Goal: Use online tool/utility: Utilize a website feature to perform a specific function

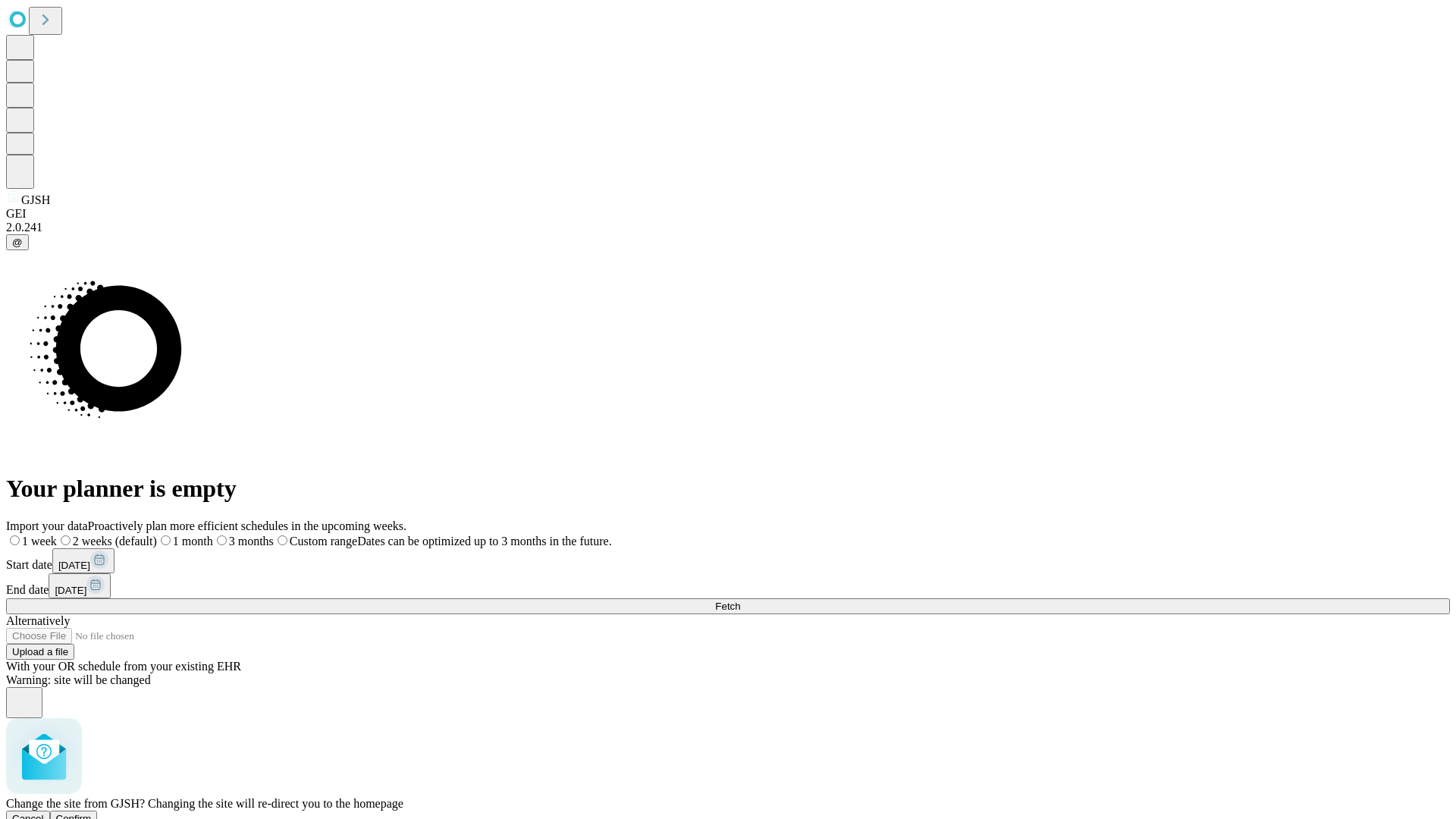
click at [92, 813] on span "Confirm" at bounding box center [74, 819] width 36 height 11
click at [183, 535] on label "1 month" at bounding box center [161, 542] width 47 height 13
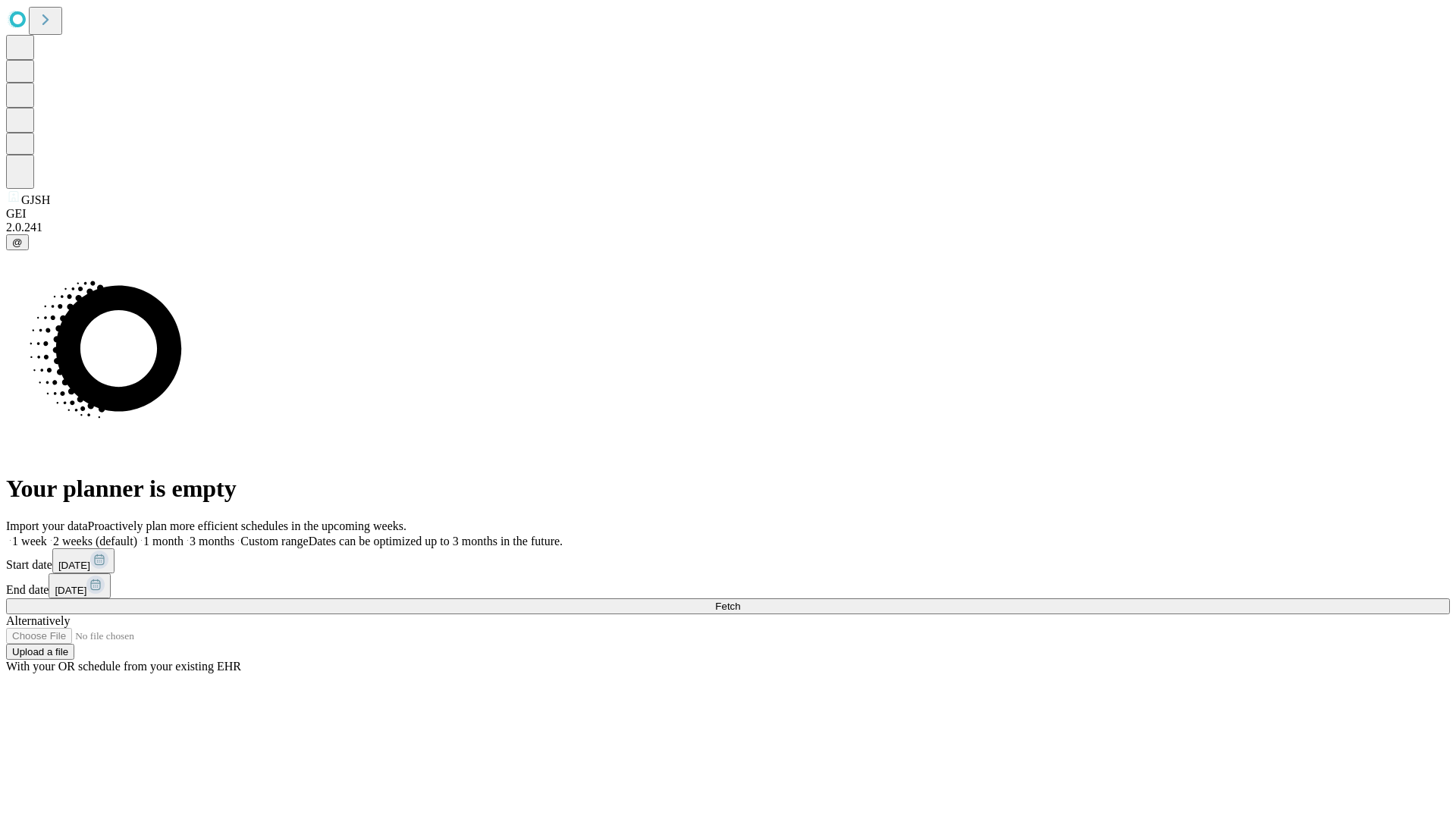
click at [740, 600] on span "Fetch" at bounding box center [728, 606] width 25 height 11
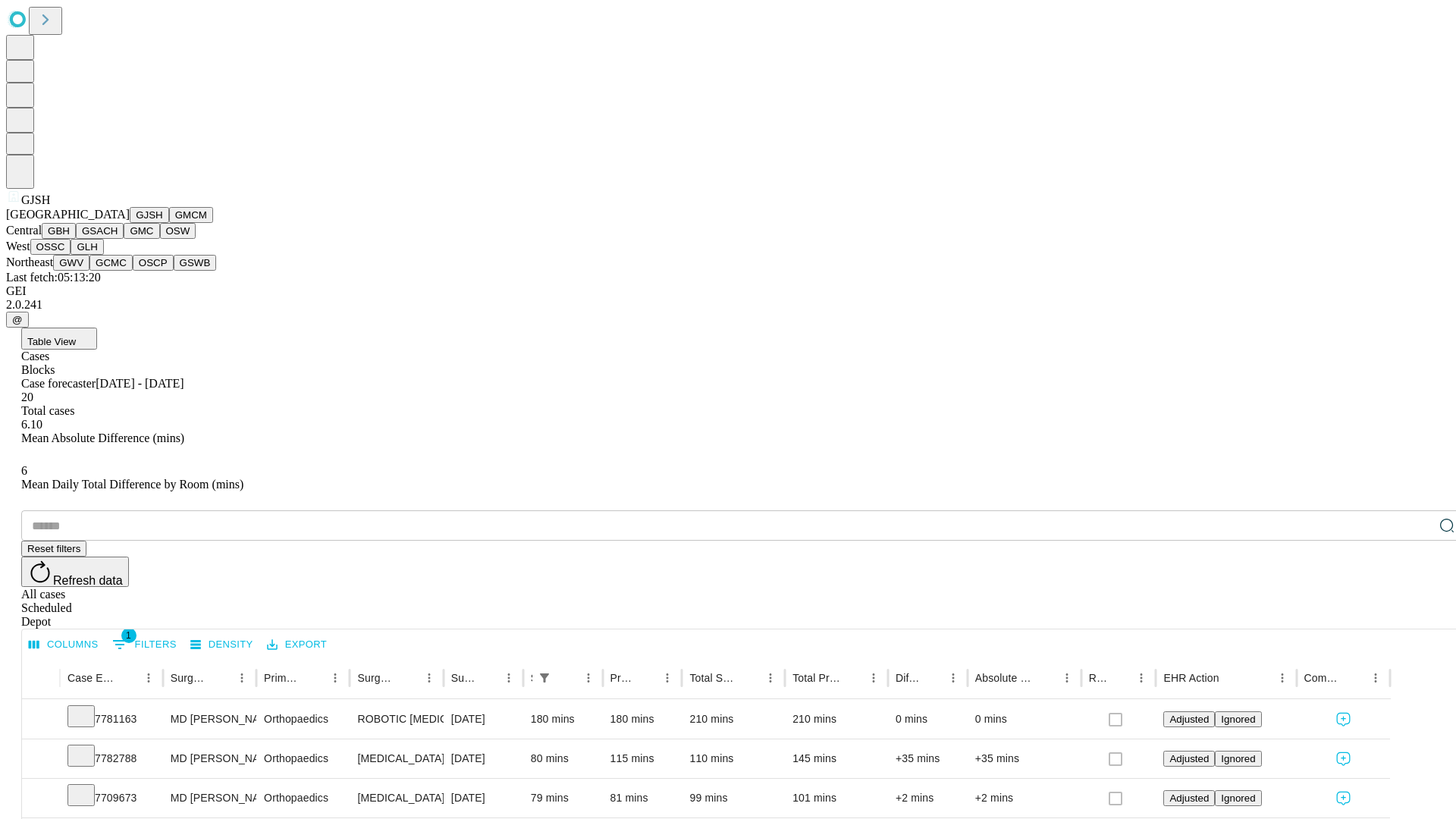
click at [169, 223] on button "GMCM" at bounding box center [191, 215] width 44 height 16
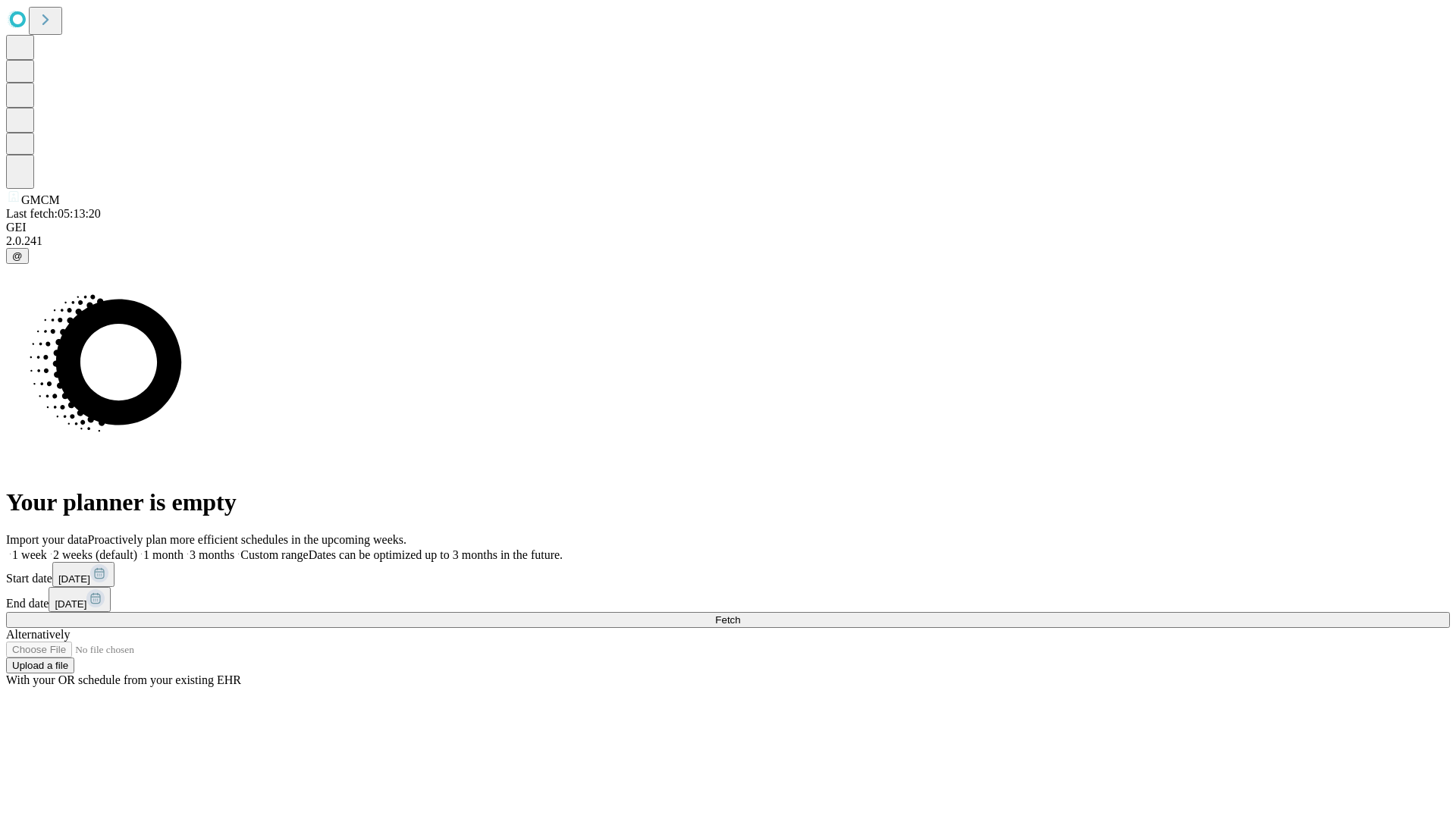
click at [183, 548] on label "1 month" at bounding box center [161, 555] width 47 height 13
click at [740, 615] on span "Fetch" at bounding box center [728, 620] width 25 height 11
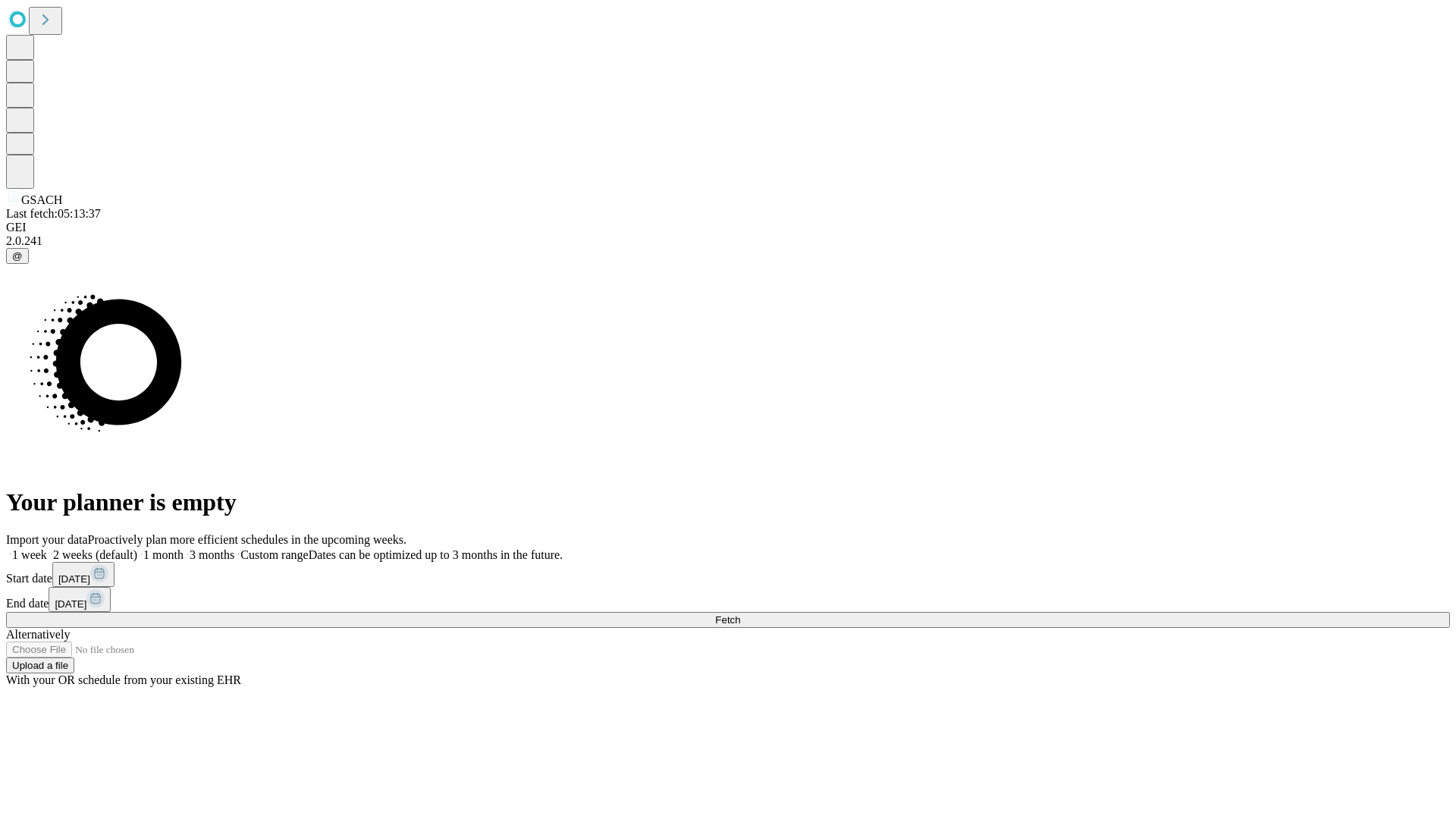
click at [740, 615] on span "Fetch" at bounding box center [728, 620] width 25 height 11
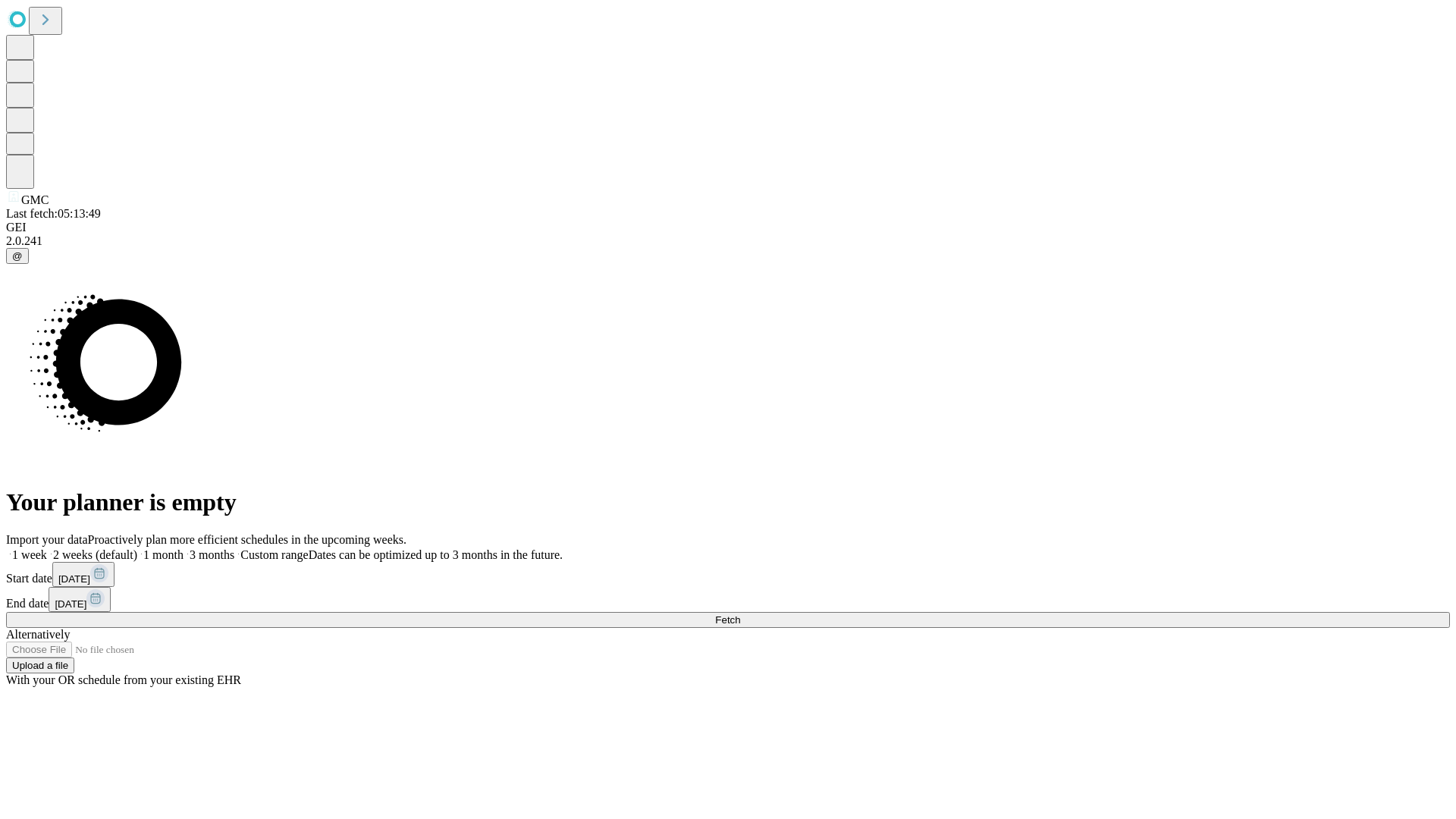
click at [740, 615] on span "Fetch" at bounding box center [728, 620] width 25 height 11
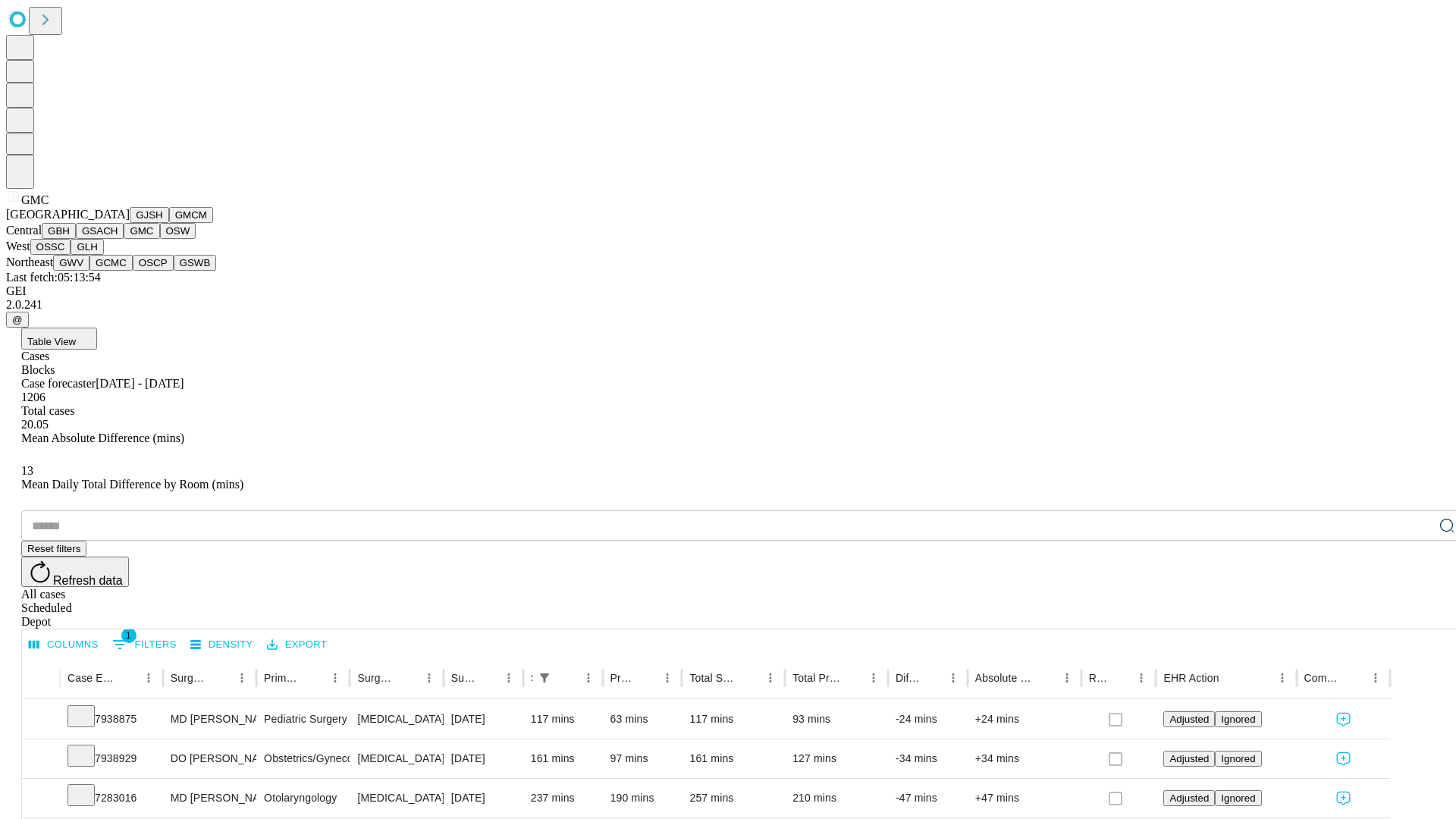
click at [160, 239] on button "OSW" at bounding box center [178, 231] width 36 height 16
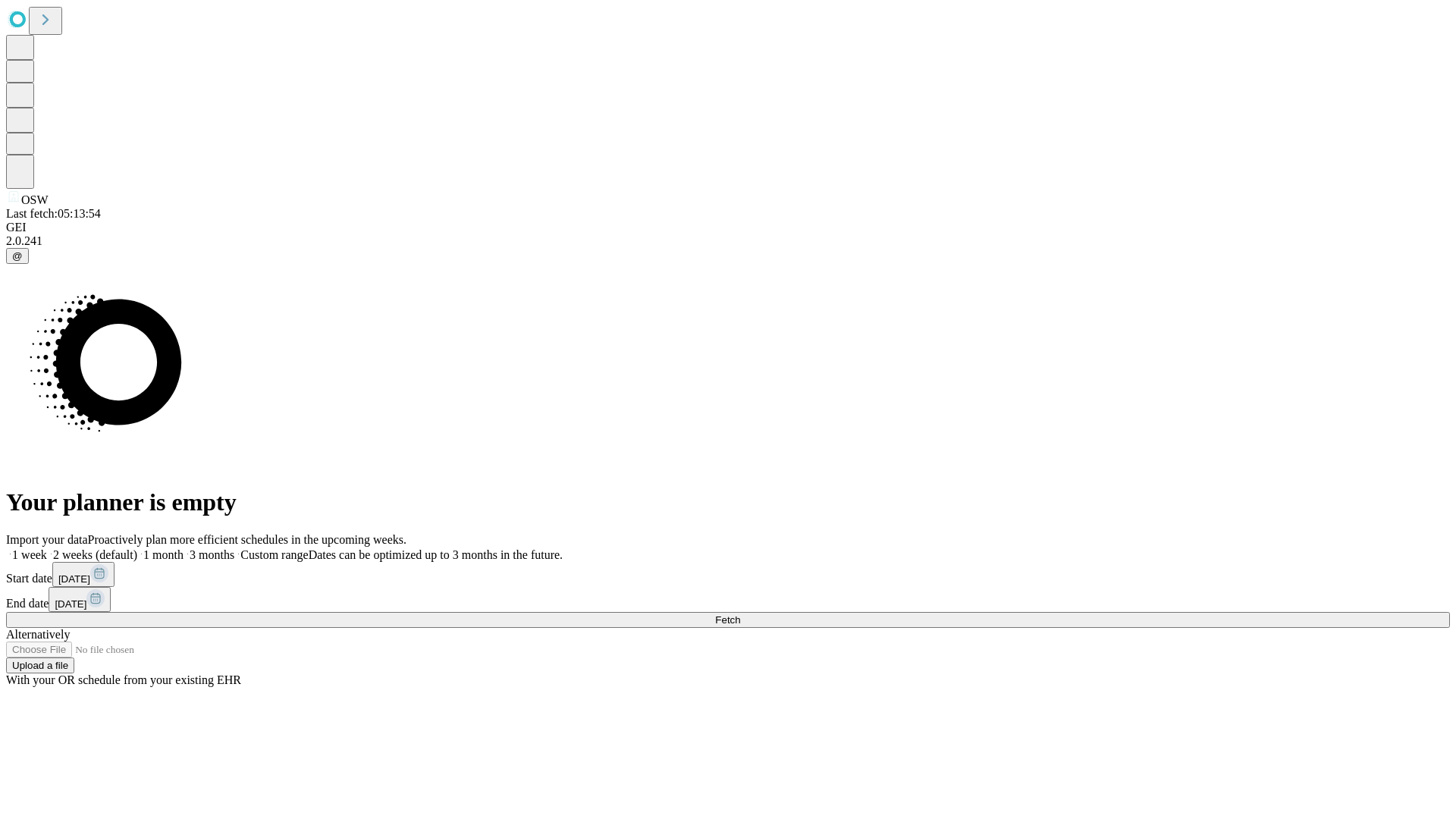
click at [183, 548] on label "1 month" at bounding box center [161, 555] width 47 height 13
click at [740, 615] on span "Fetch" at bounding box center [728, 620] width 25 height 11
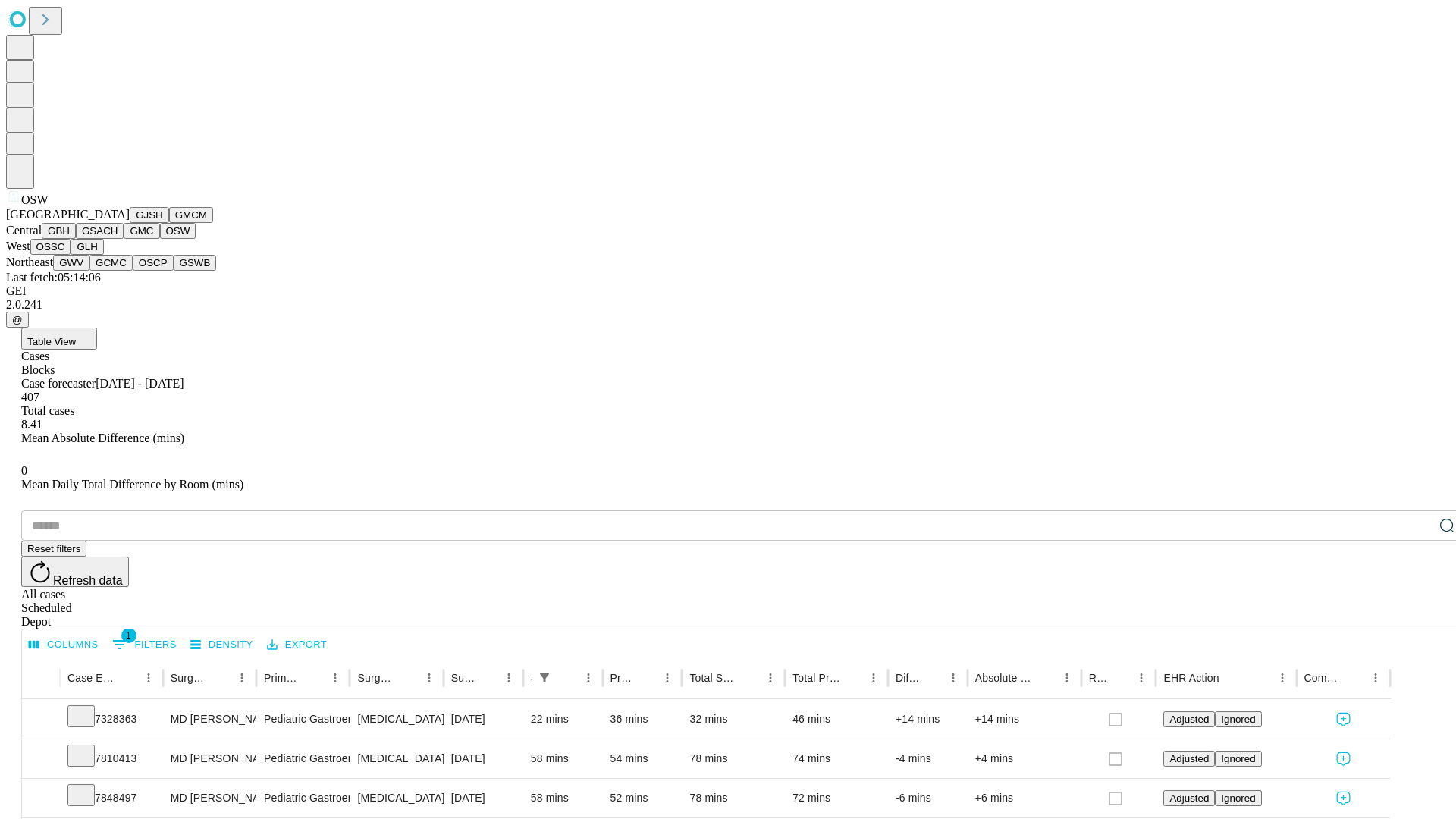
click at [71, 255] on button "OSSC" at bounding box center [50, 247] width 41 height 16
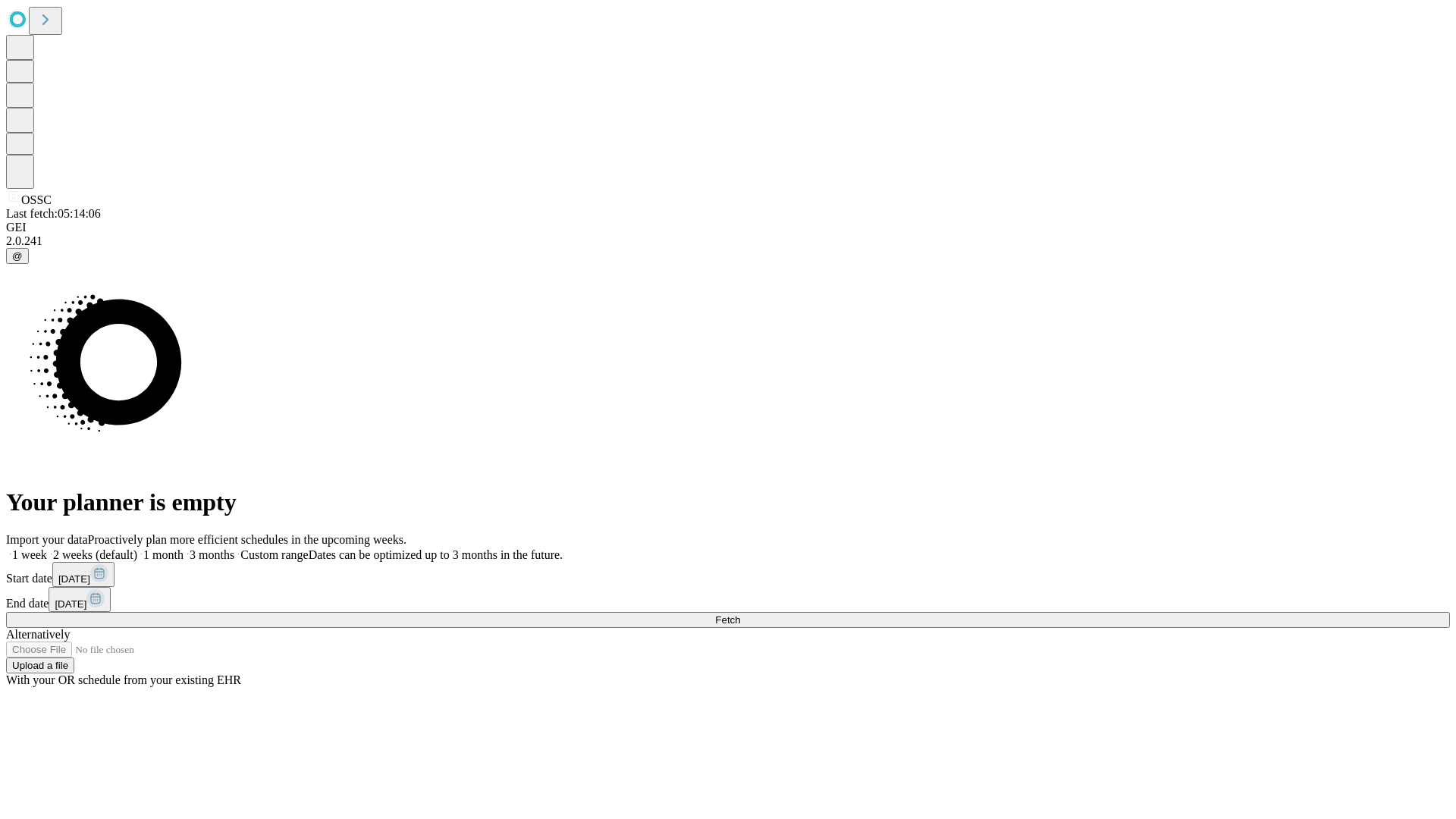
click at [183, 548] on label "1 month" at bounding box center [161, 555] width 47 height 13
click at [740, 615] on span "Fetch" at bounding box center [728, 620] width 25 height 11
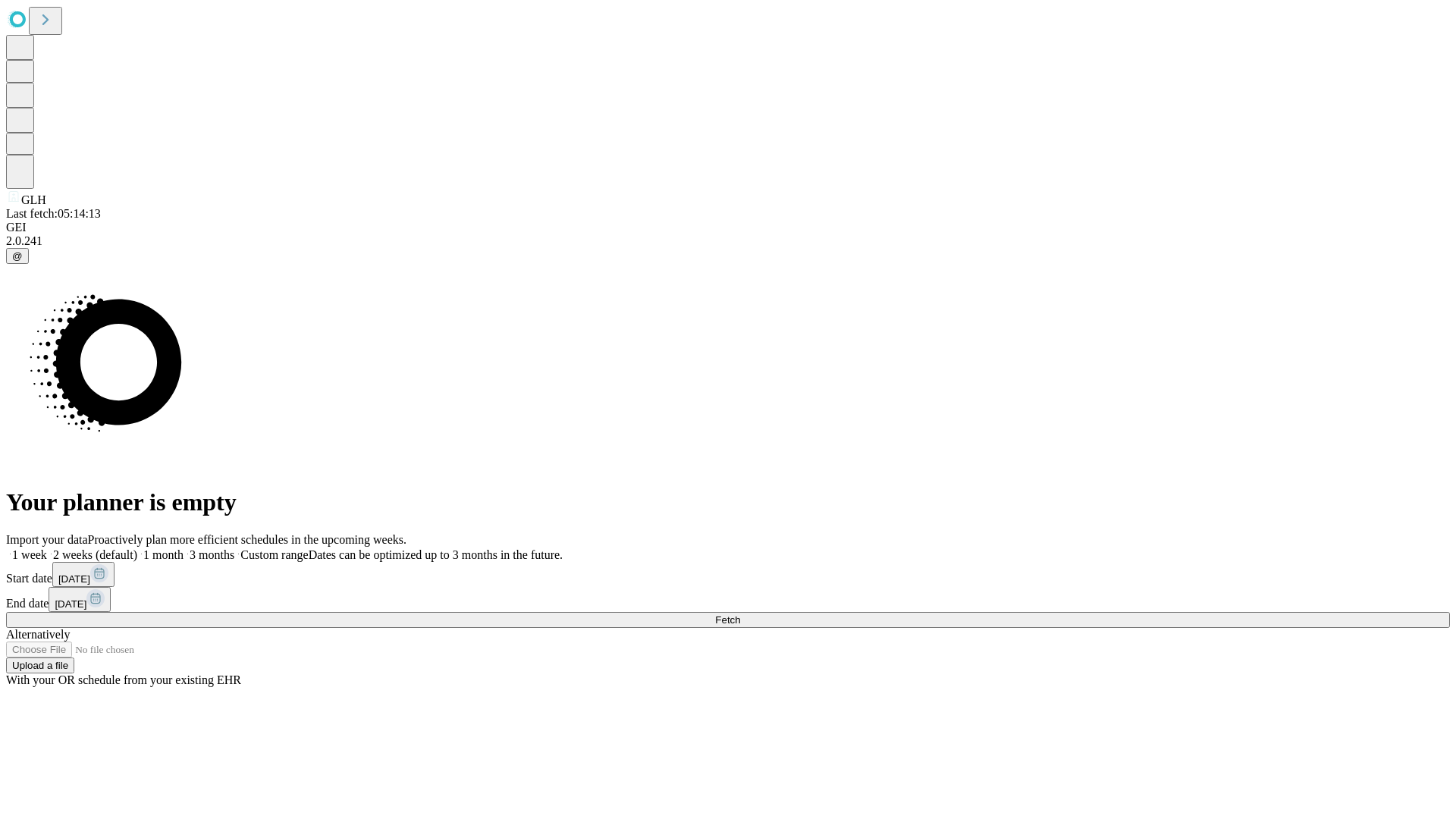
click at [183, 548] on label "1 month" at bounding box center [161, 555] width 47 height 13
click at [740, 615] on span "Fetch" at bounding box center [728, 620] width 25 height 11
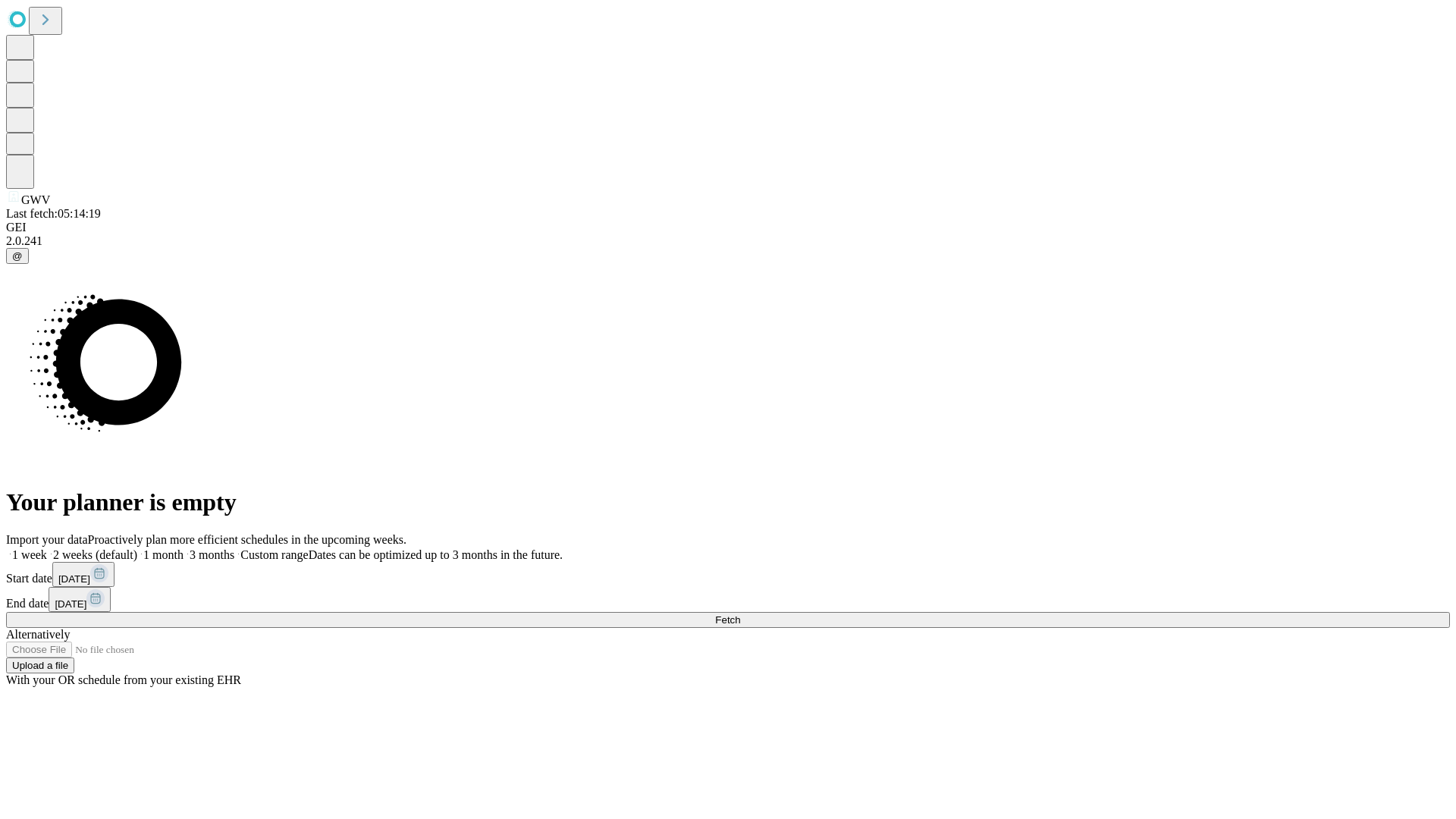
click at [740, 615] on span "Fetch" at bounding box center [728, 620] width 25 height 11
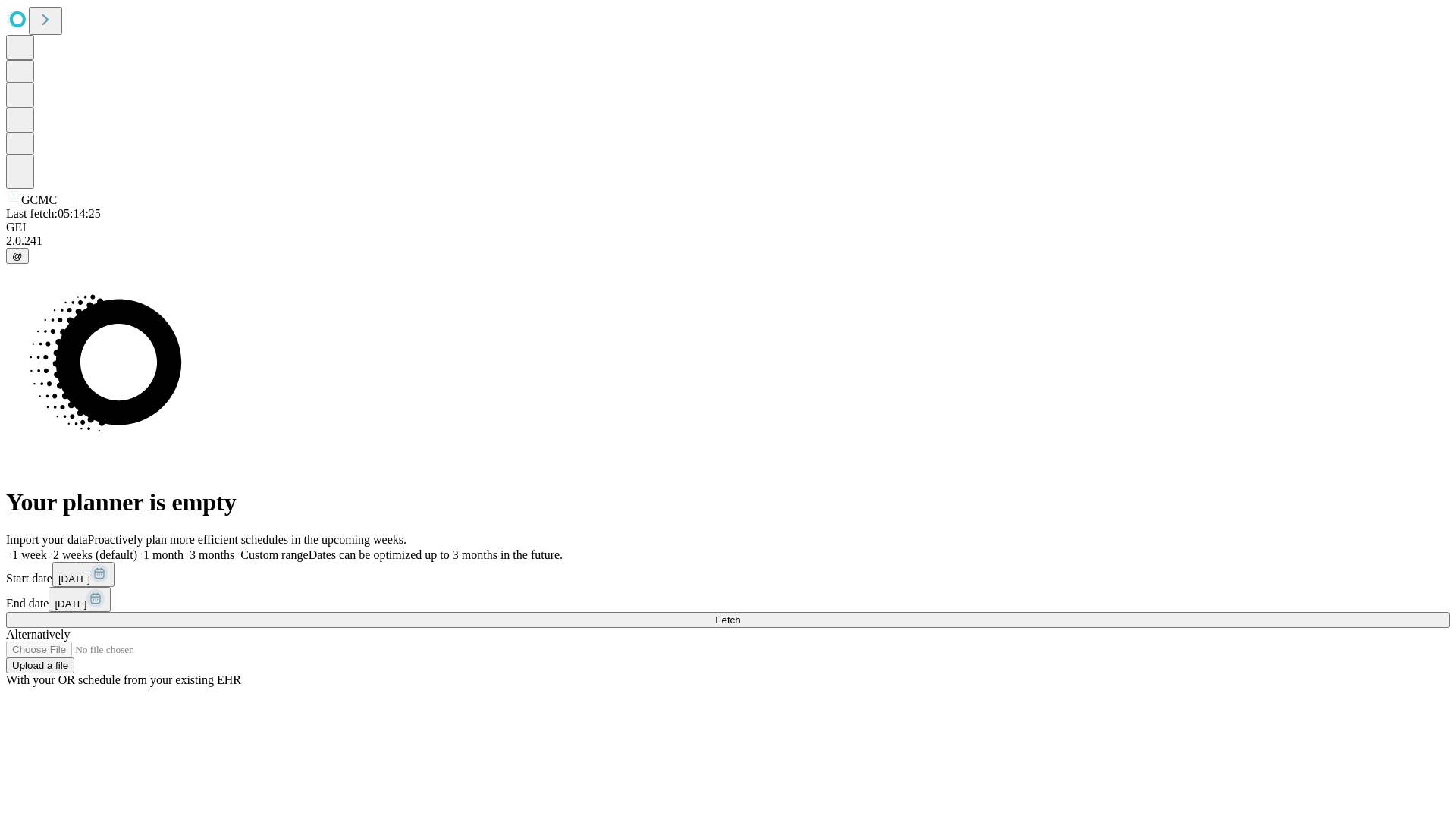
click at [183, 548] on label "1 month" at bounding box center [161, 555] width 47 height 13
click at [740, 615] on span "Fetch" at bounding box center [728, 620] width 25 height 11
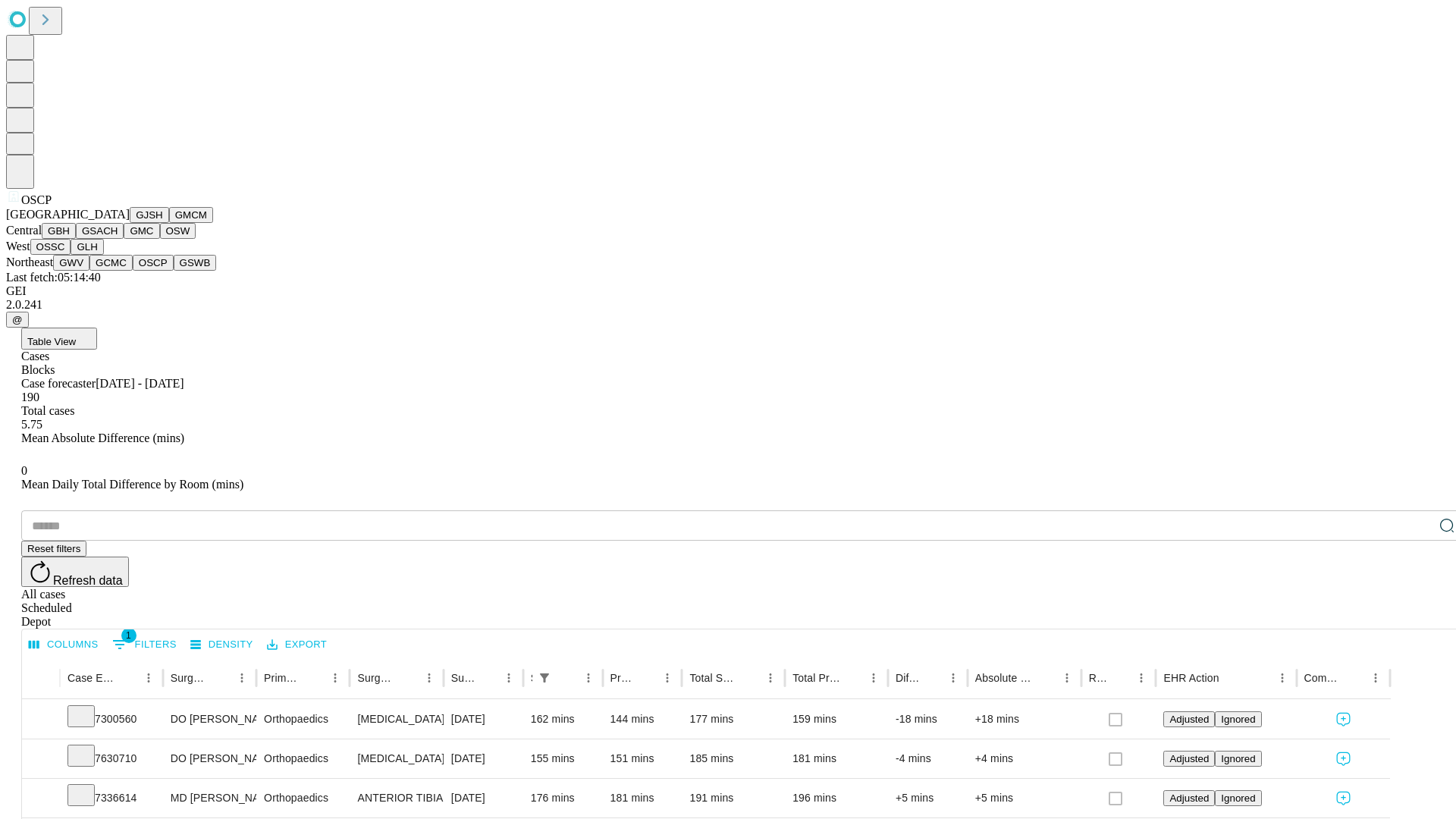
click at [174, 271] on button "GSWB" at bounding box center [196, 262] width 44 height 16
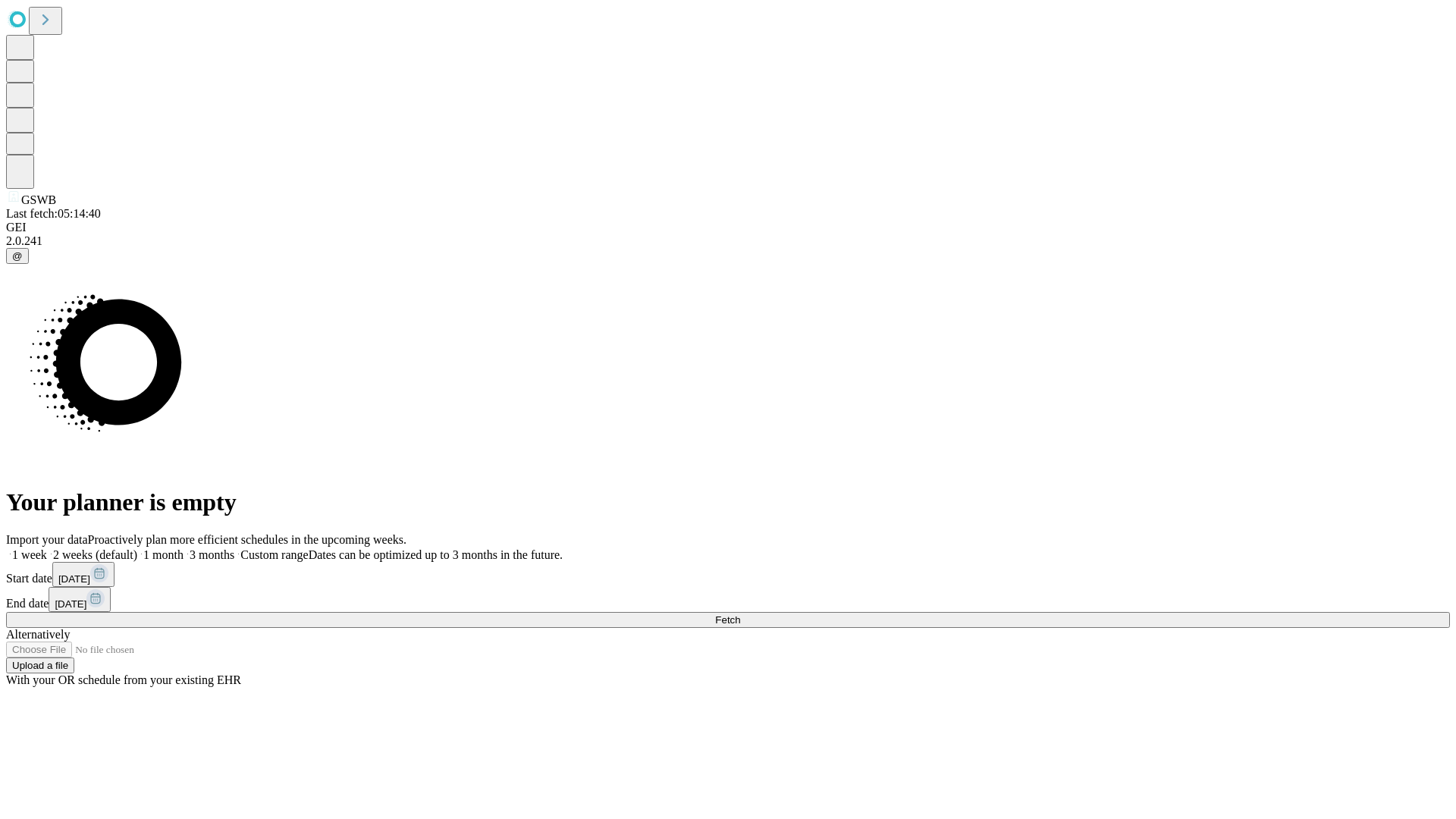
click at [183, 548] on label "1 month" at bounding box center [161, 555] width 47 height 13
click at [740, 615] on span "Fetch" at bounding box center [728, 620] width 25 height 11
